Goal: Task Accomplishment & Management: Use online tool/utility

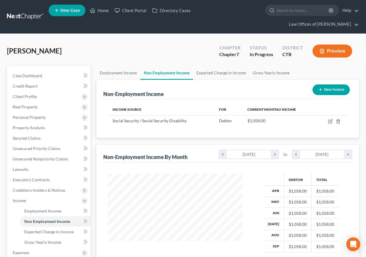
scroll to position [104, 146]
click at [110, 74] on link "Employment Income" at bounding box center [118, 73] width 44 height 14
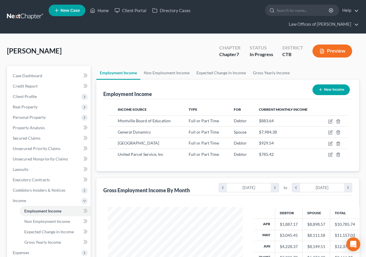
scroll to position [29, 0]
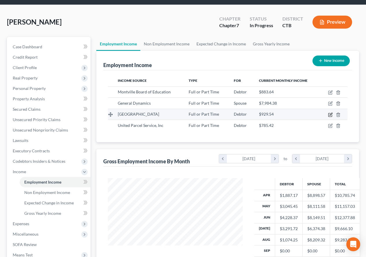
click at [329, 117] on icon "button" at bounding box center [329, 114] width 3 height 3
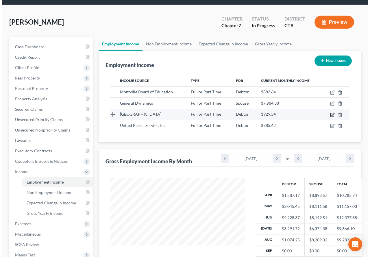
scroll to position [16, 0]
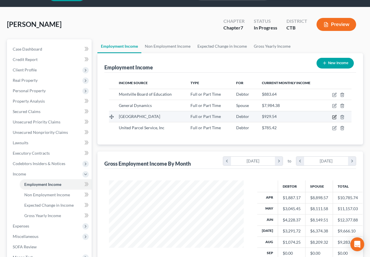
select select "0"
select select "6"
select select "3"
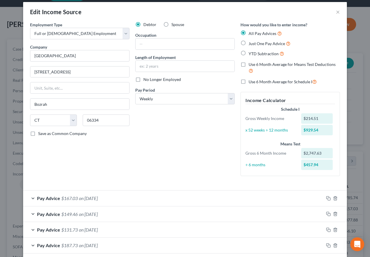
scroll to position [0, 0]
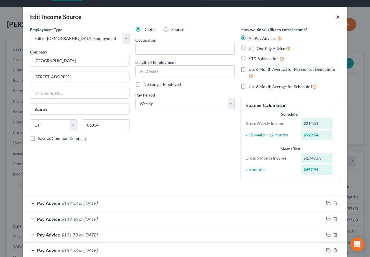
click at [336, 19] on button "×" at bounding box center [338, 16] width 4 height 7
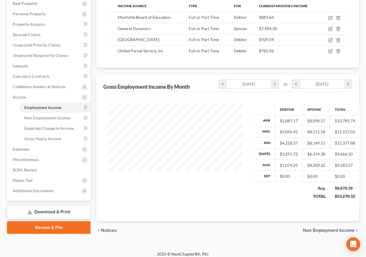
scroll to position [108, 0]
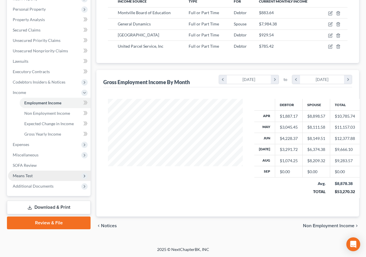
click at [25, 176] on span "Means Test" at bounding box center [23, 175] width 20 height 5
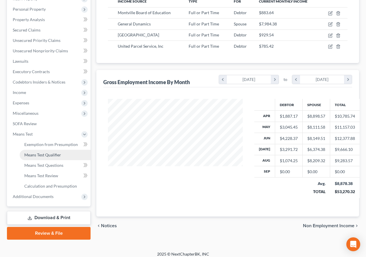
click at [36, 156] on span "Means Test Qualifier" at bounding box center [42, 155] width 37 height 5
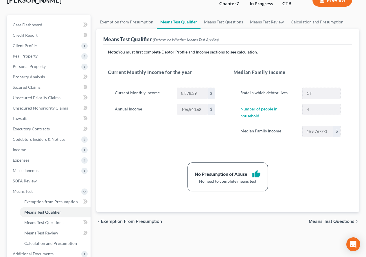
scroll to position [26, 0]
